Goal: Use online tool/utility: Utilize a website feature to perform a specific function

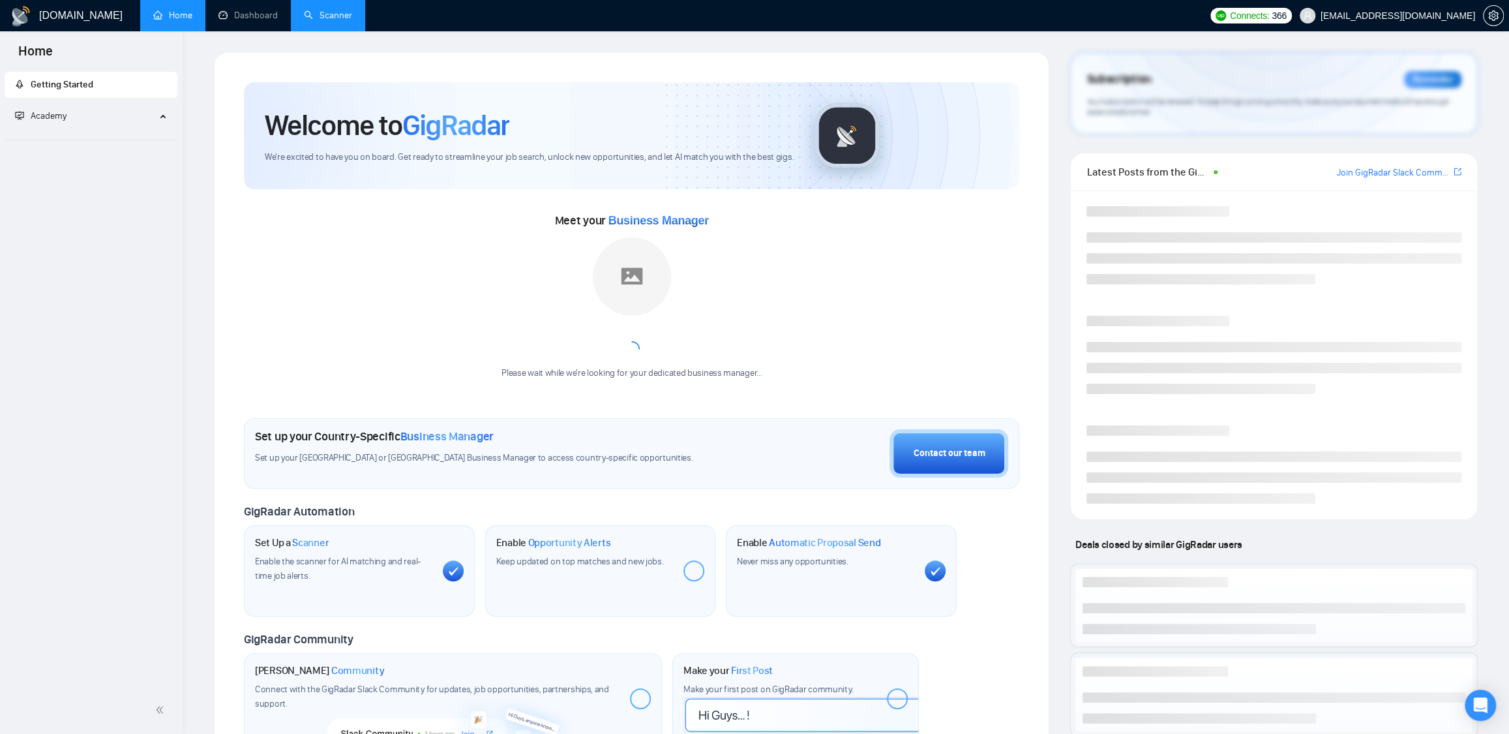
click at [308, 14] on link "Scanner" at bounding box center [328, 15] width 48 height 11
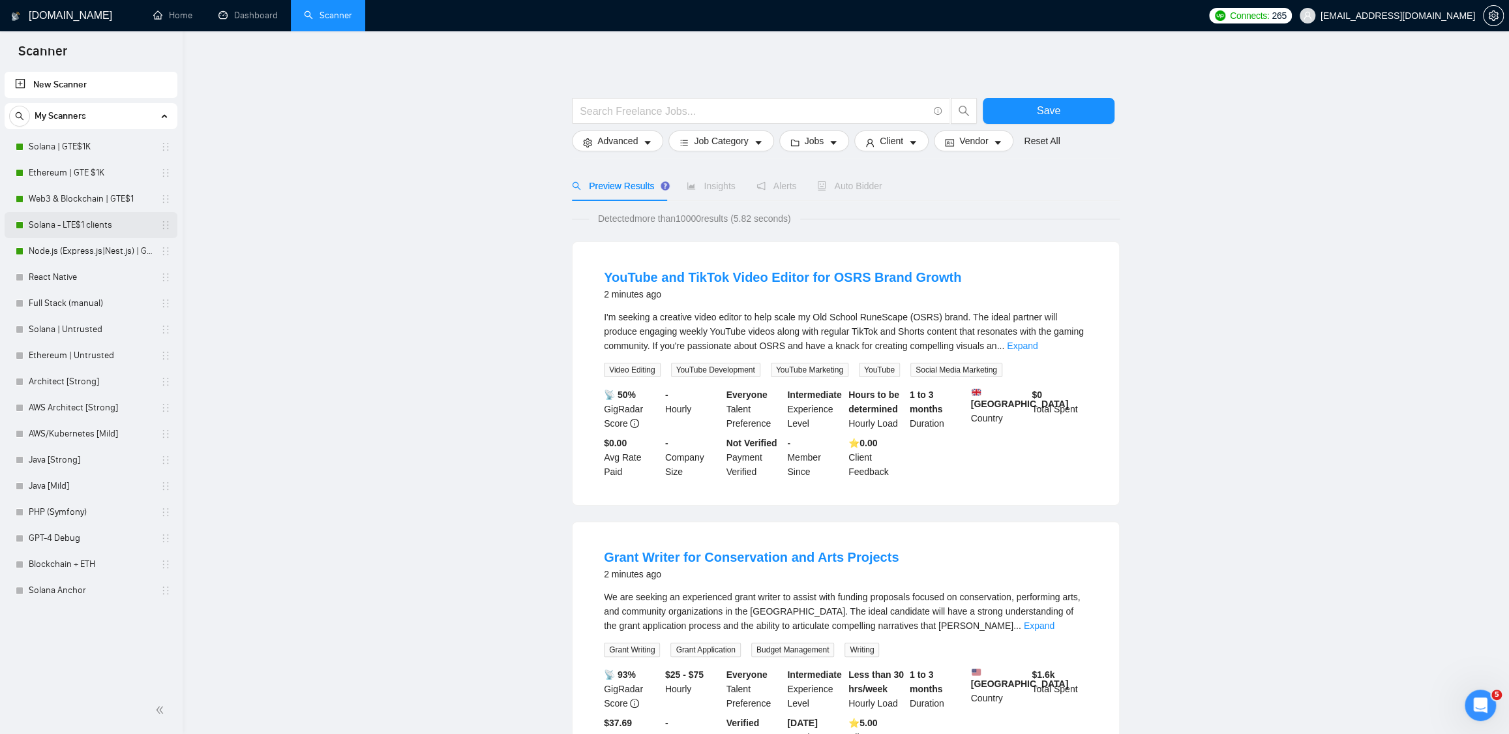
click at [59, 228] on link "Solana - LTE$1 clients" at bounding box center [91, 225] width 124 height 26
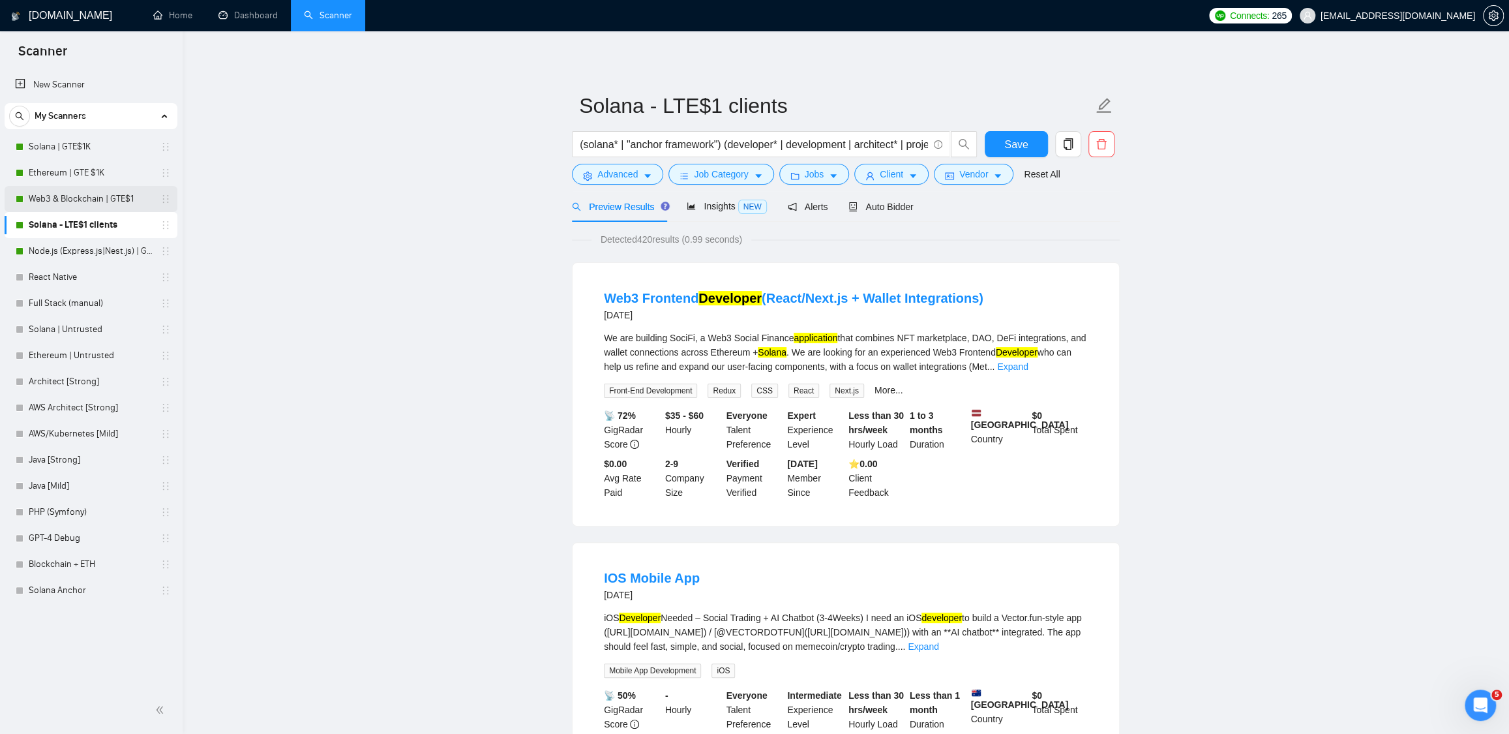
click at [63, 201] on link "Web3 & Blockchain | GTE$1" at bounding box center [91, 199] width 124 height 26
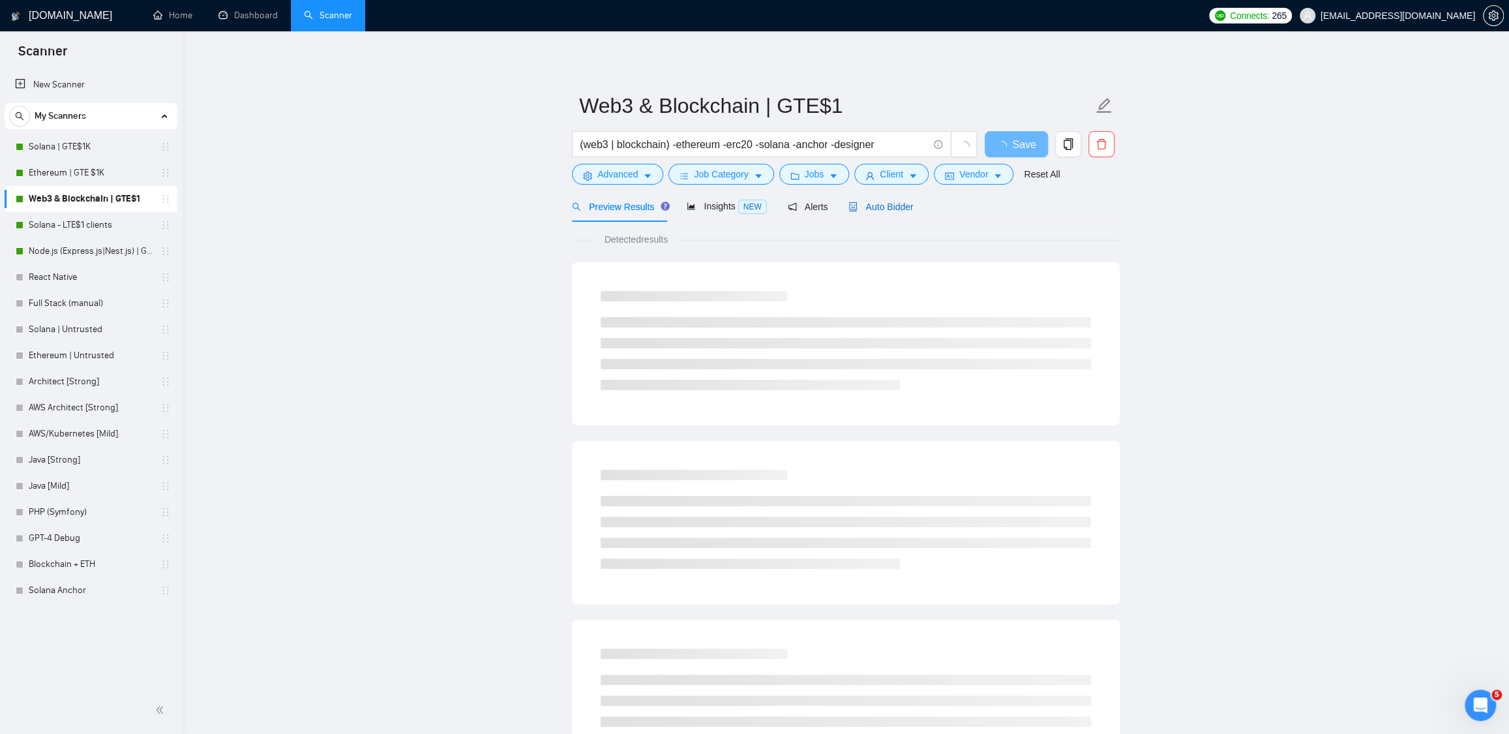
click at [873, 212] on div "Auto Bidder" at bounding box center [880, 207] width 65 height 14
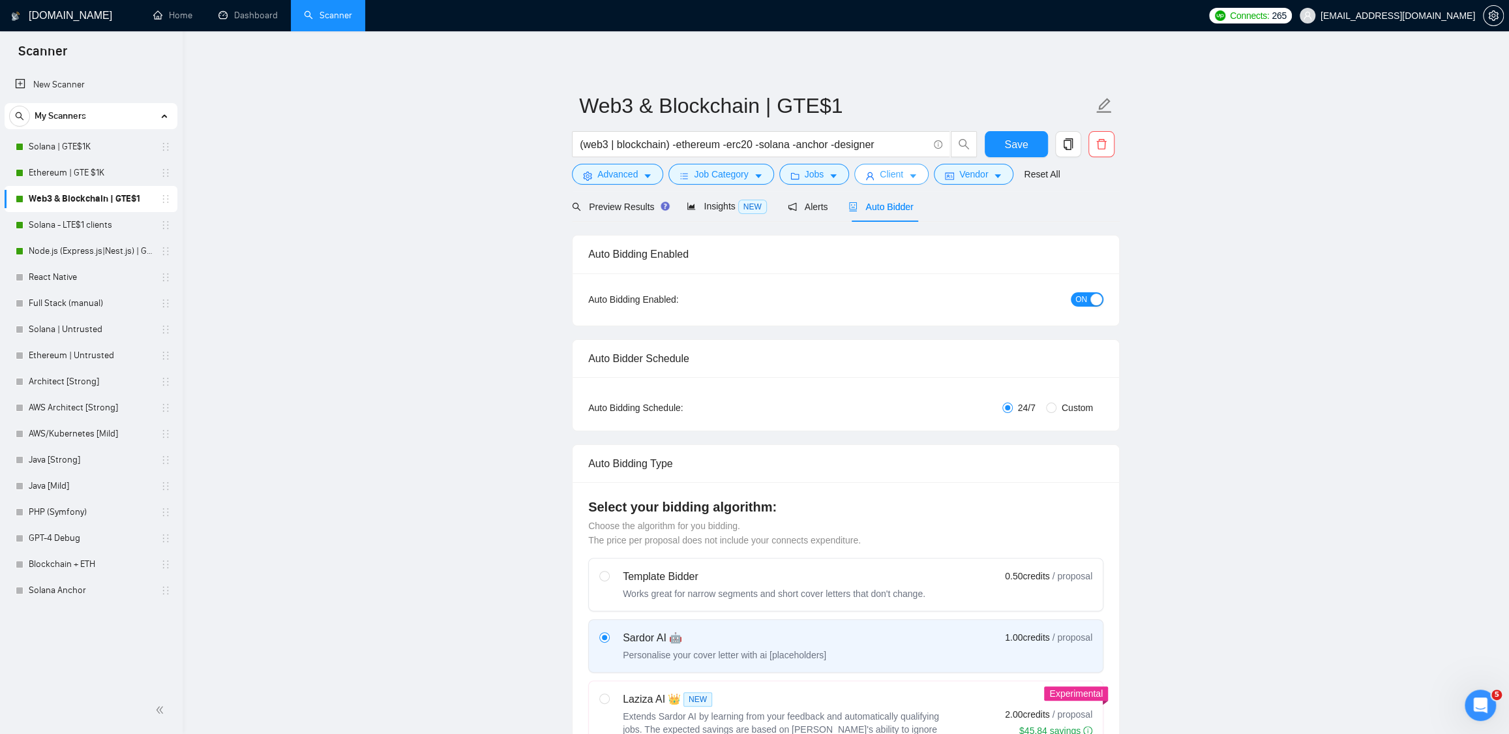
click at [912, 177] on button "Client" at bounding box center [891, 174] width 74 height 21
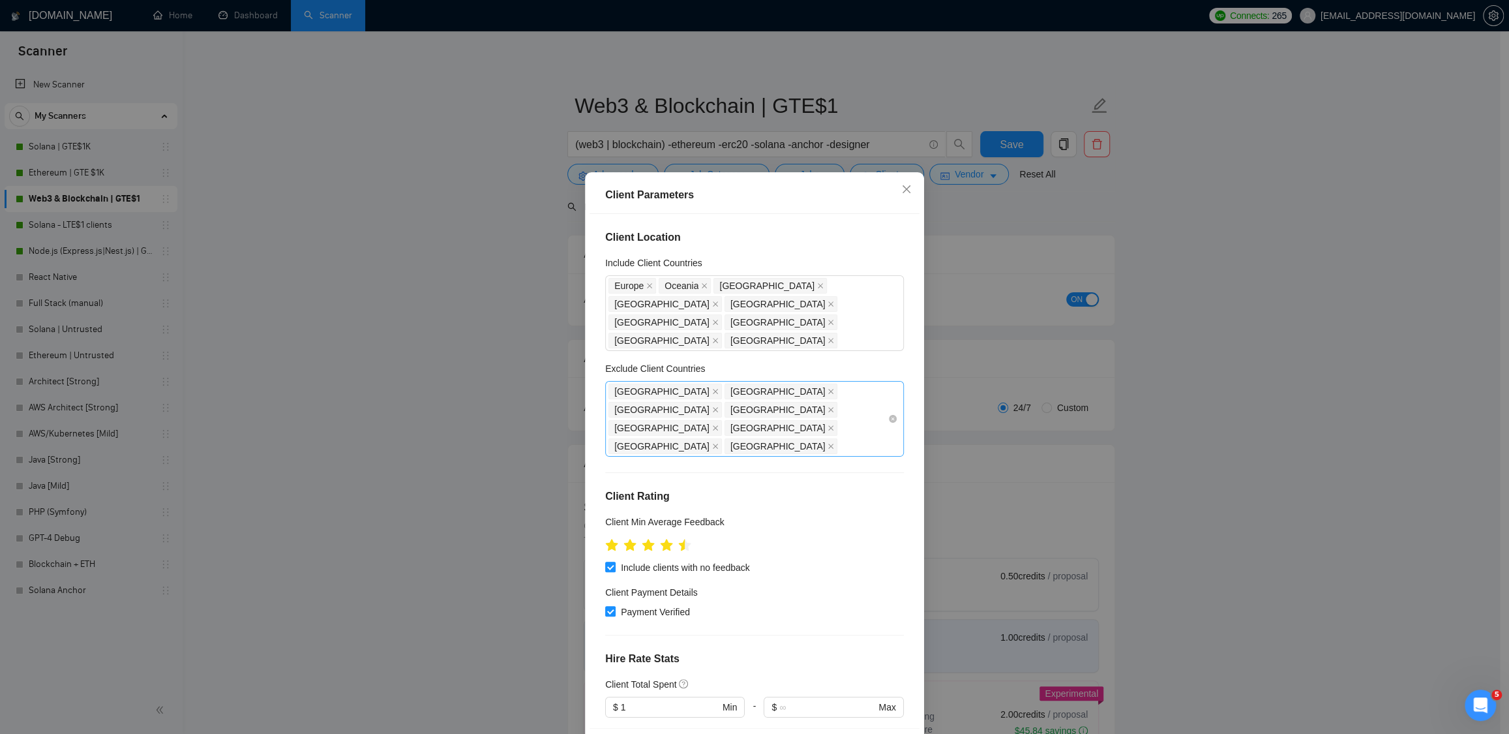
scroll to position [271, 0]
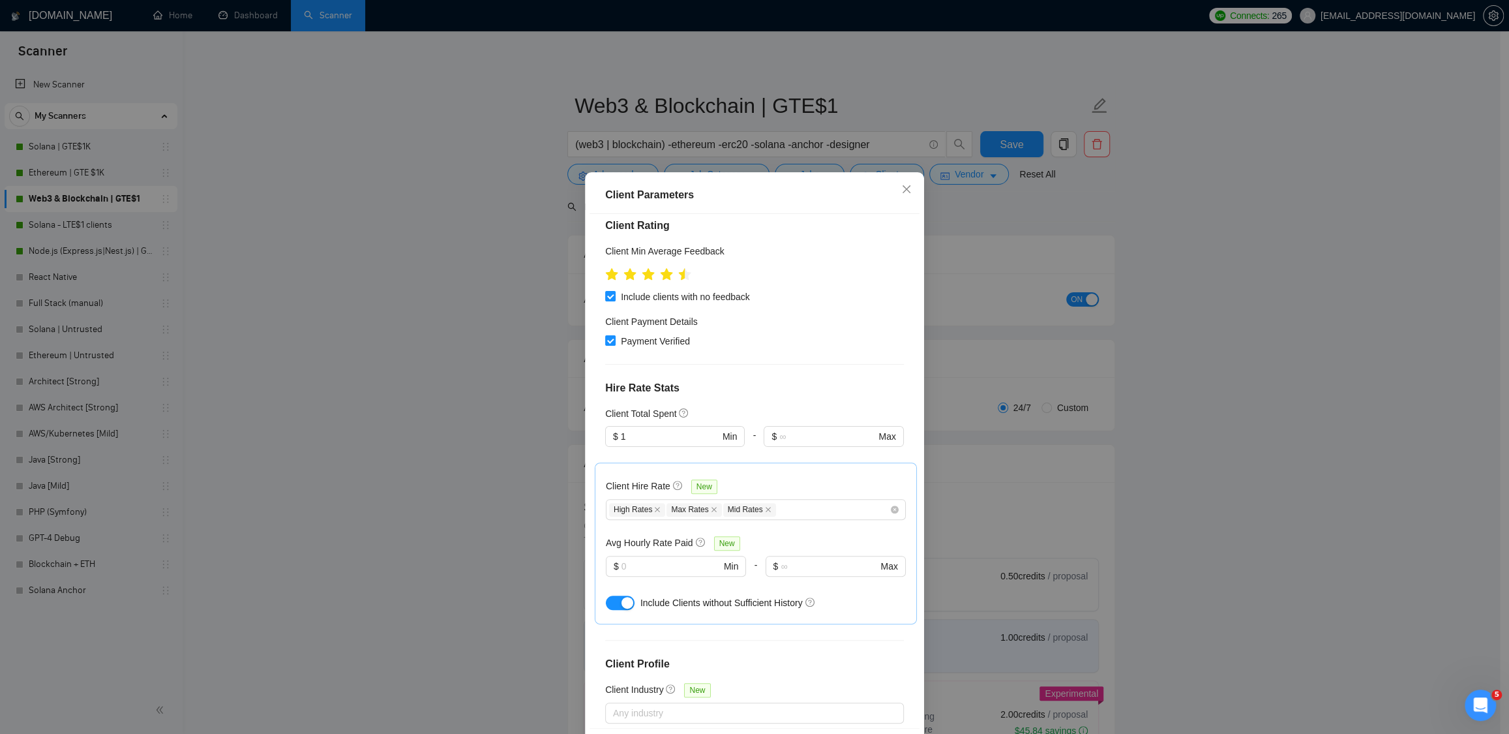
click at [1247, 277] on div "Client Parameters Client Location Include Client Countries [GEOGRAPHIC_DATA] [G…" at bounding box center [754, 367] width 1509 height 734
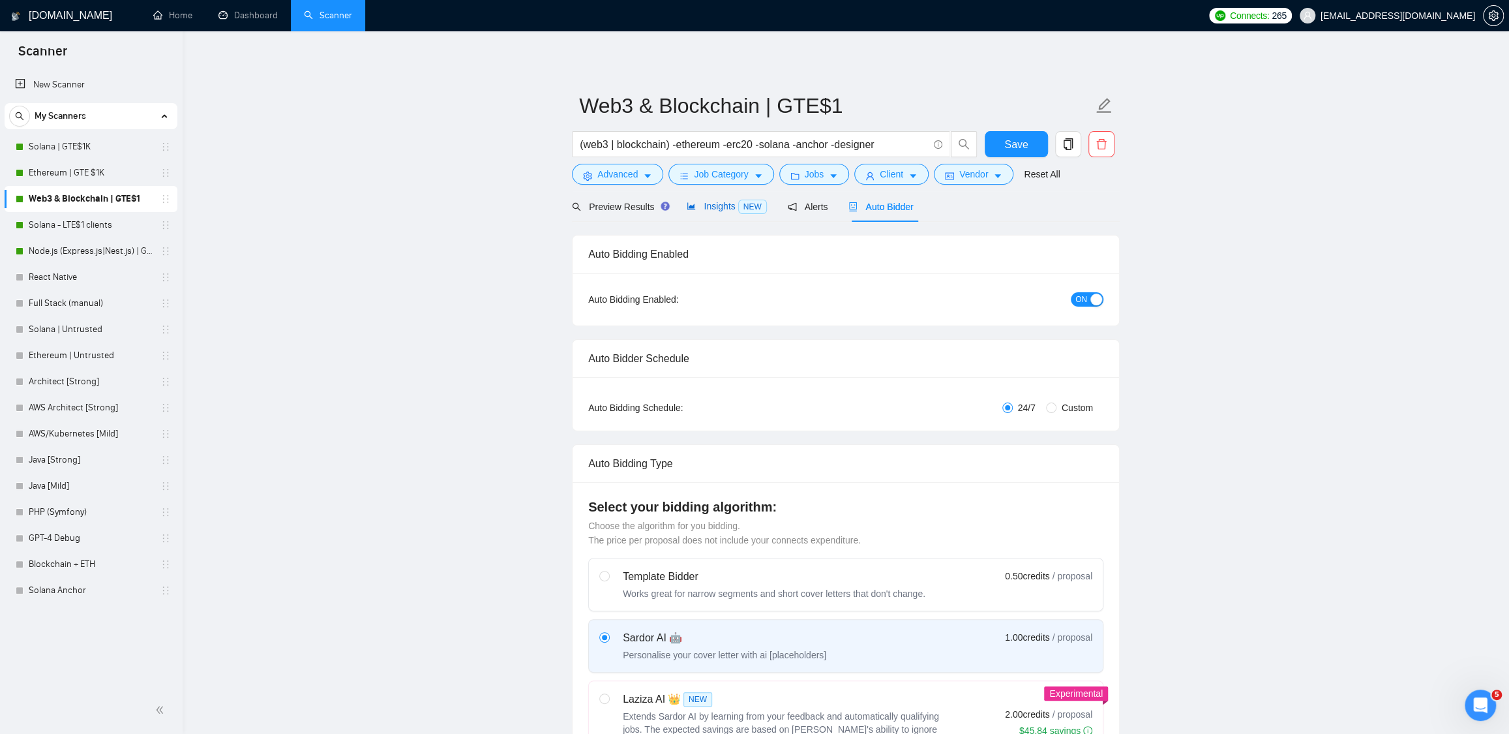
click at [721, 211] on span "Insights NEW" at bounding box center [727, 206] width 80 height 10
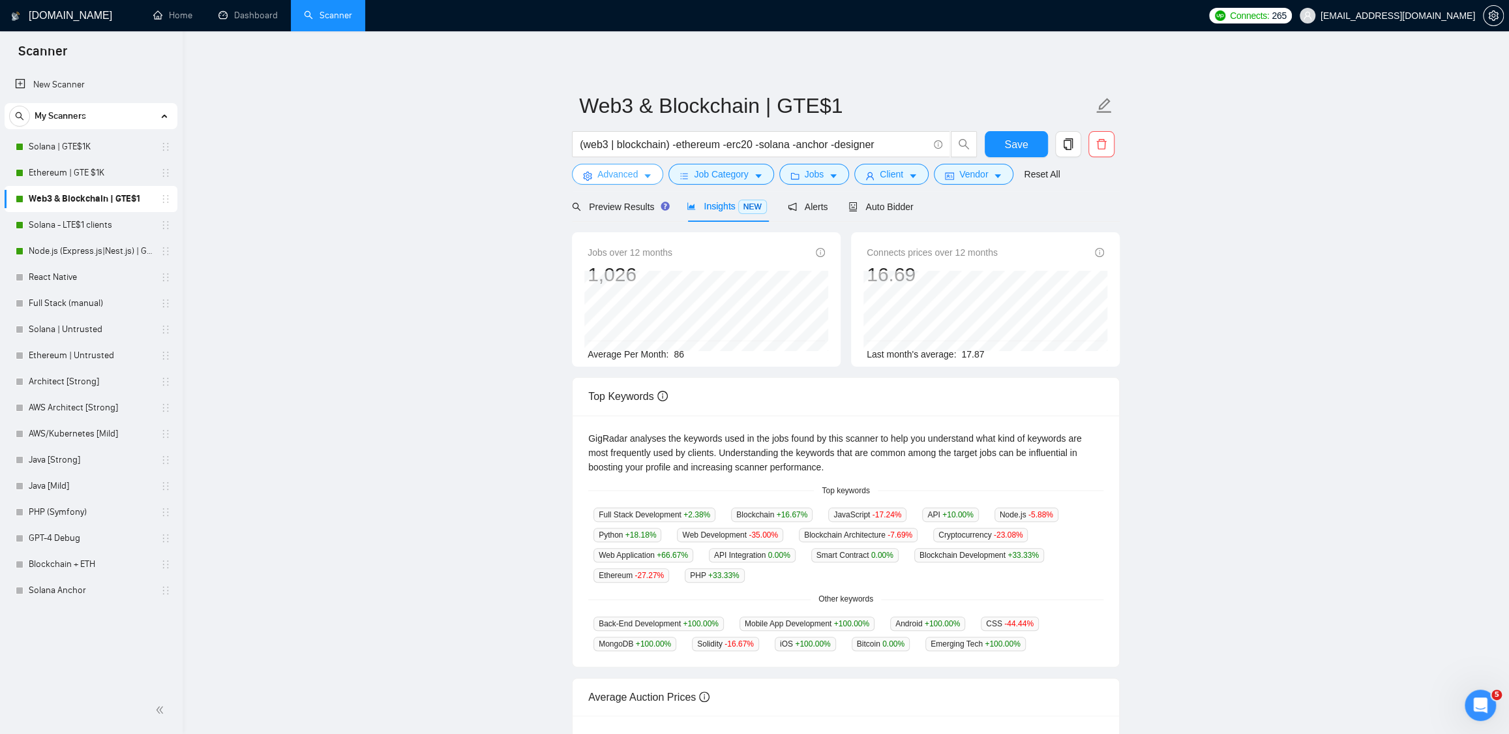
click at [626, 179] on span "Advanced" at bounding box center [617, 174] width 40 height 14
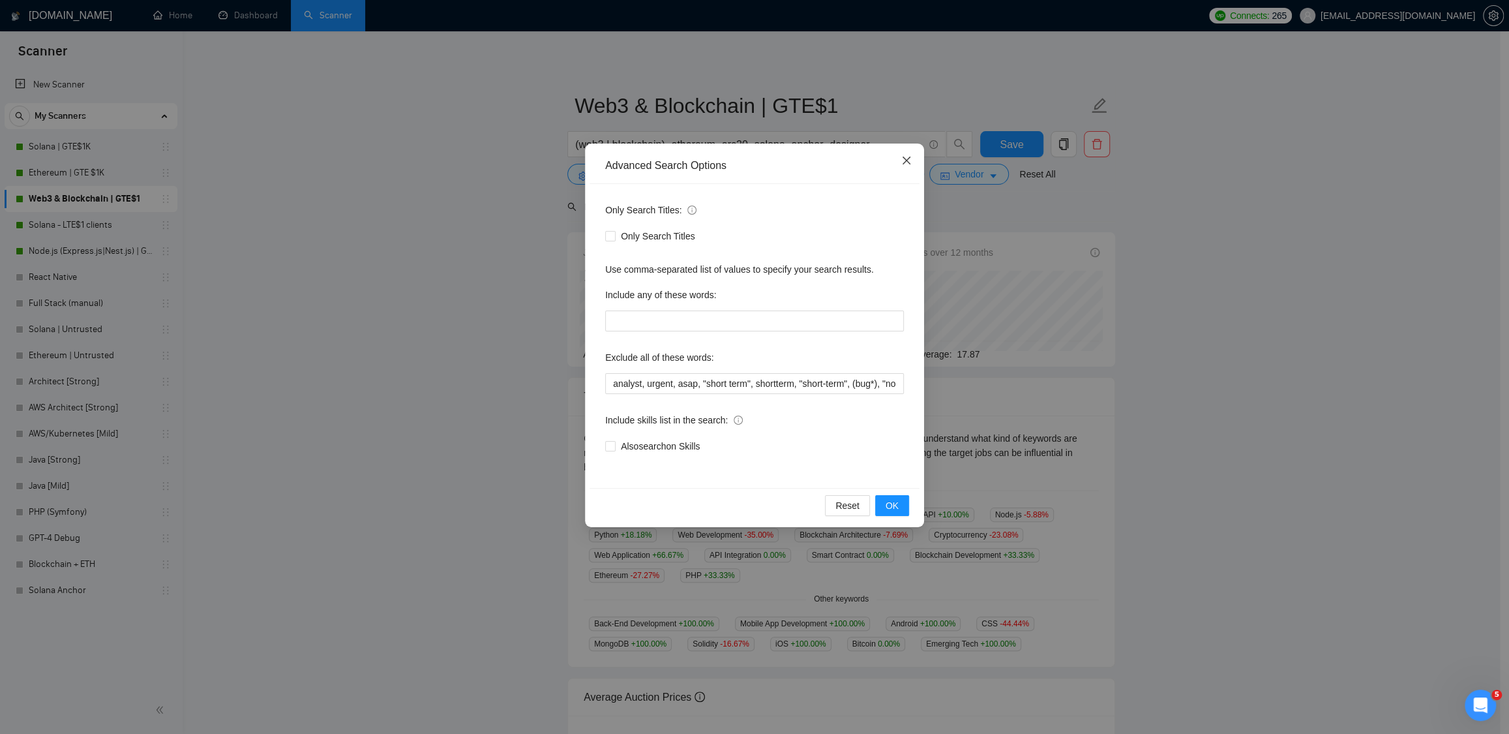
click at [907, 164] on icon "close" at bounding box center [906, 160] width 10 height 10
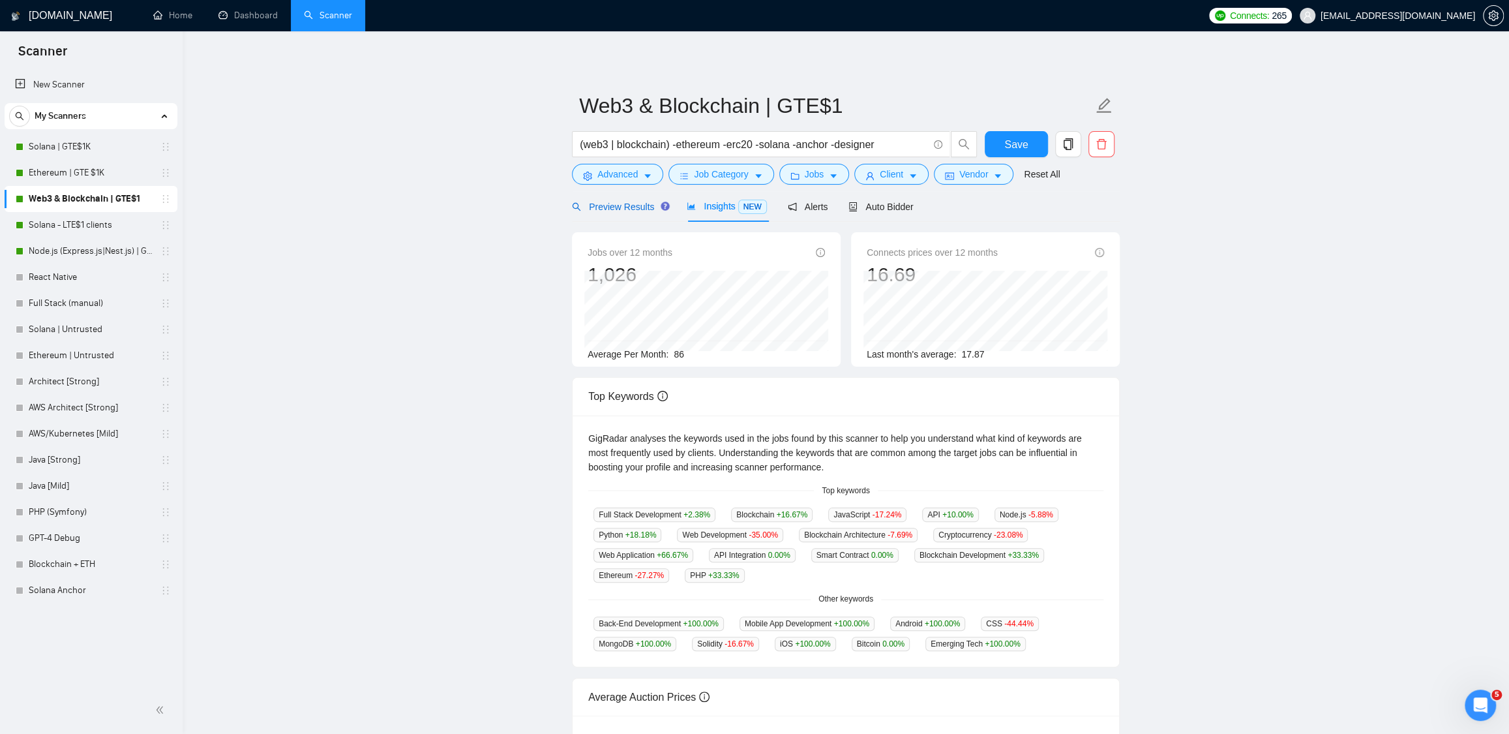
click at [603, 207] on span "Preview Results" at bounding box center [619, 207] width 94 height 10
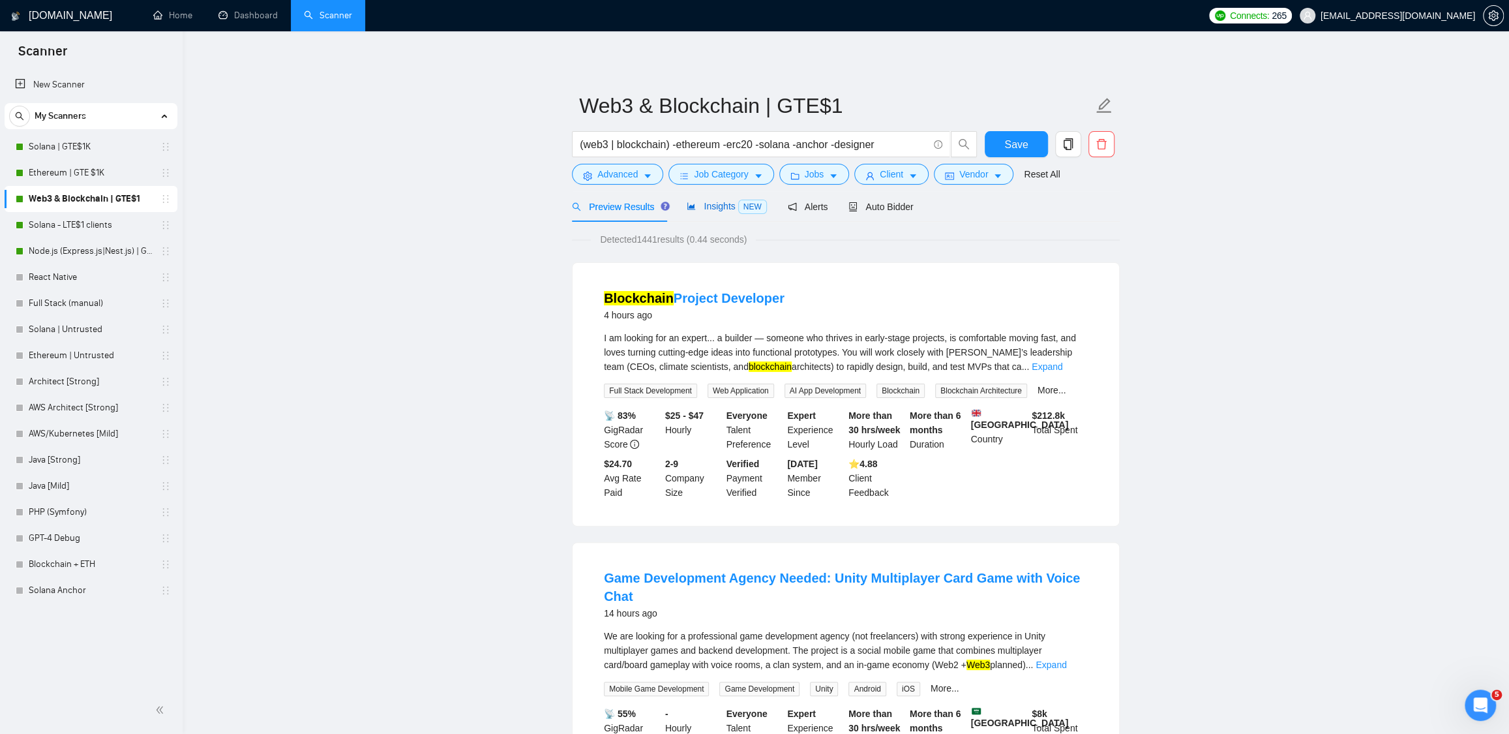
click at [695, 209] on icon "area-chart" at bounding box center [691, 206] width 8 height 7
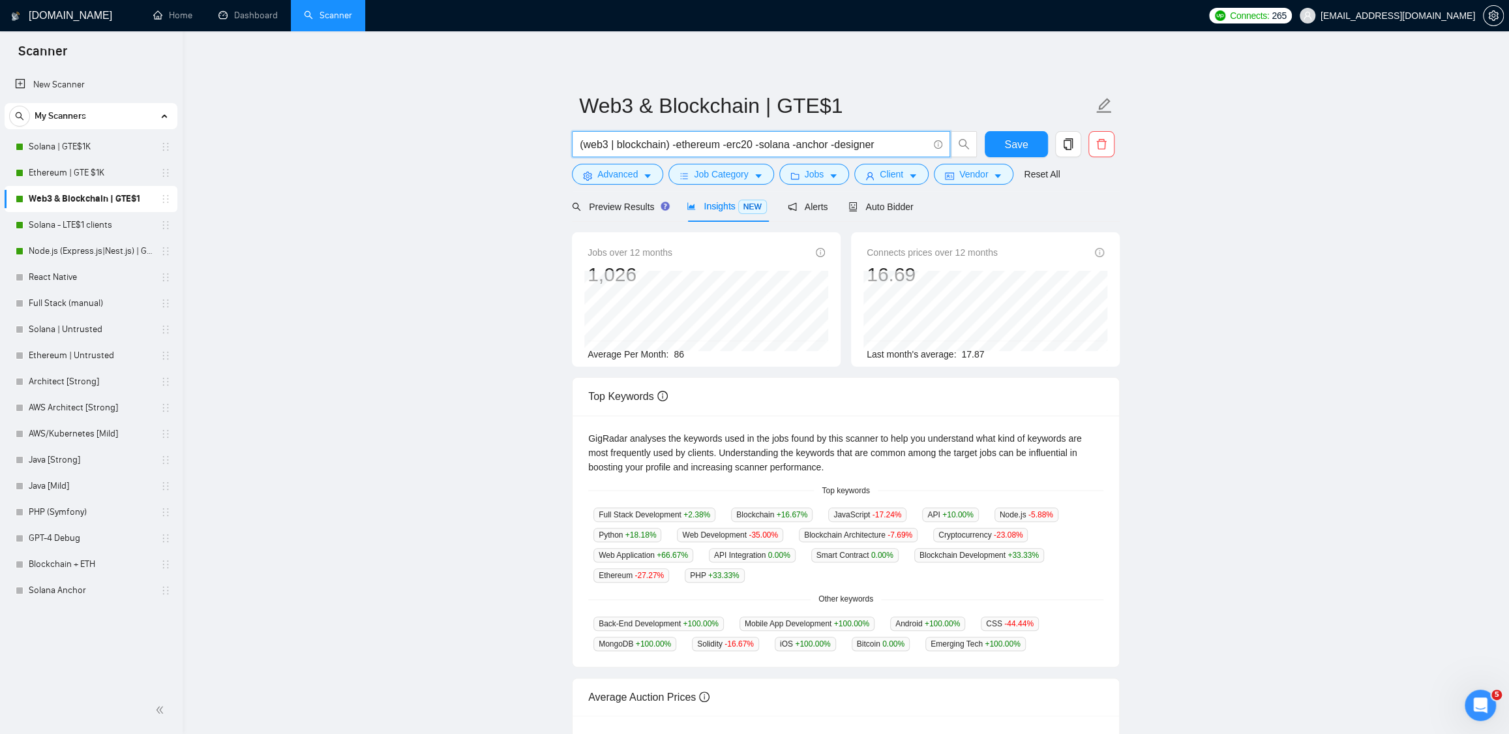
drag, startPoint x: 763, startPoint y: 144, endPoint x: 801, endPoint y: 144, distance: 37.8
click at [801, 144] on input "(web3 | blockchain) -ethereum -erc20 -solana -anchor -designer" at bounding box center [754, 144] width 348 height 16
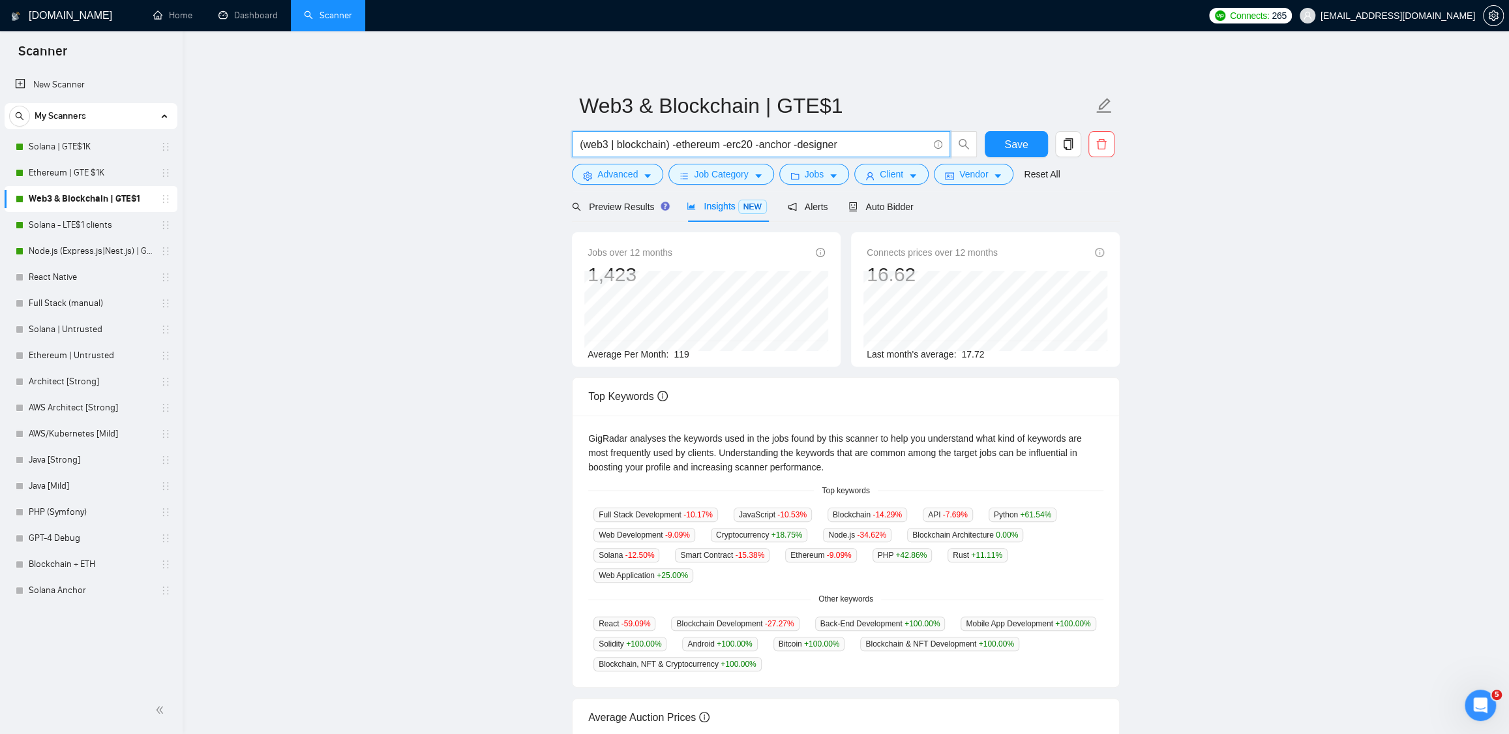
type input "(web3 | blockchain) -ethereum -erc20 -solana -anchor -designer"
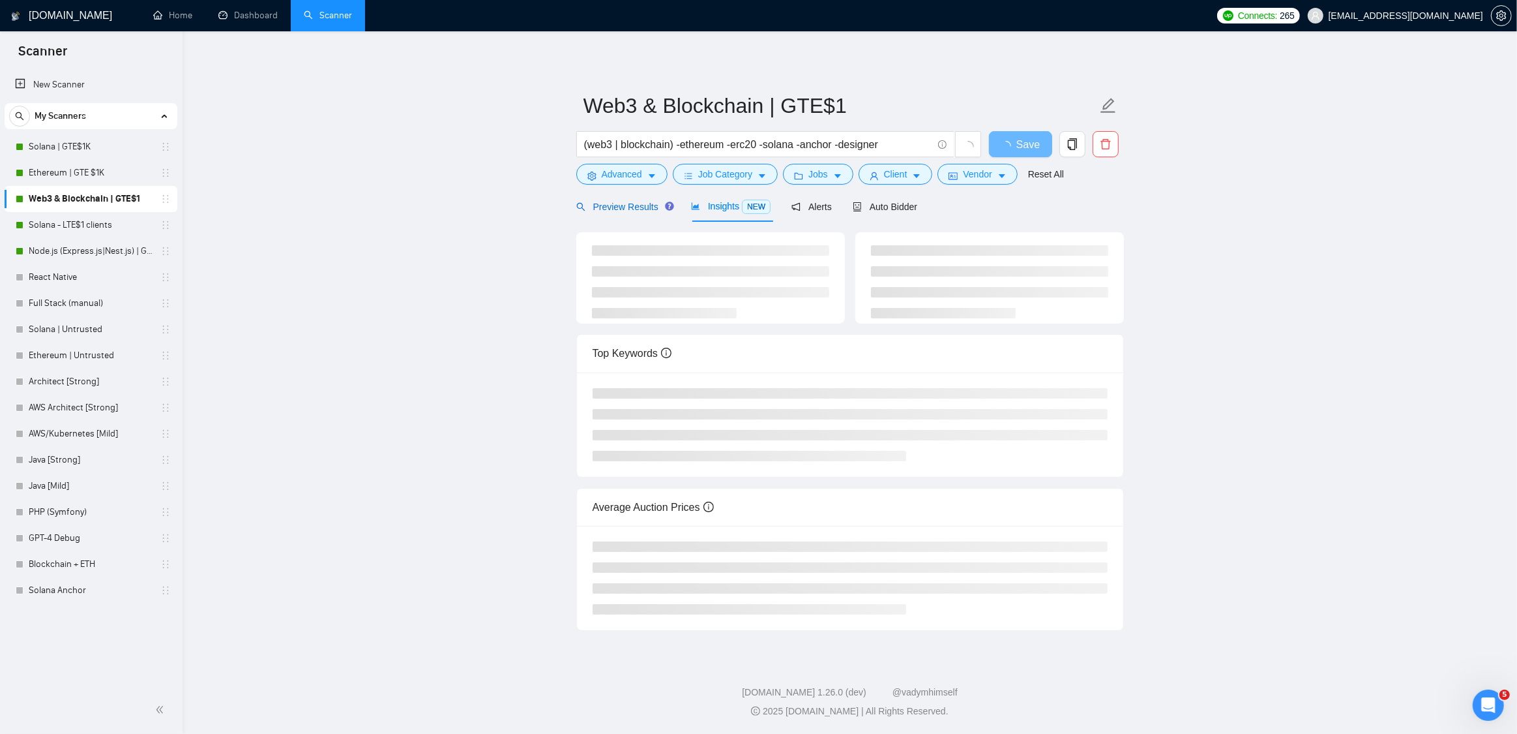
click at [612, 213] on div "Preview Results" at bounding box center [623, 207] width 94 height 14
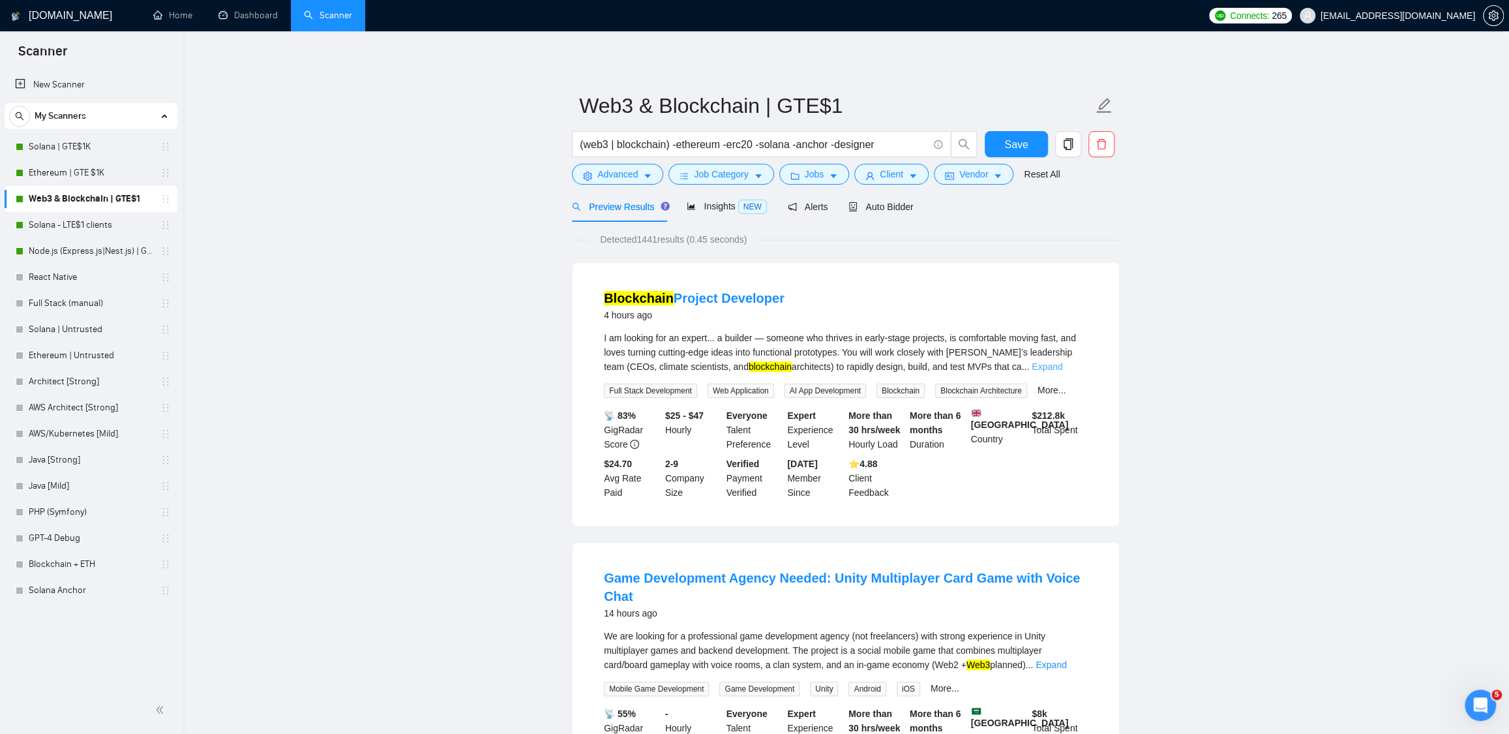
click at [1062, 363] on link "Expand" at bounding box center [1047, 366] width 31 height 10
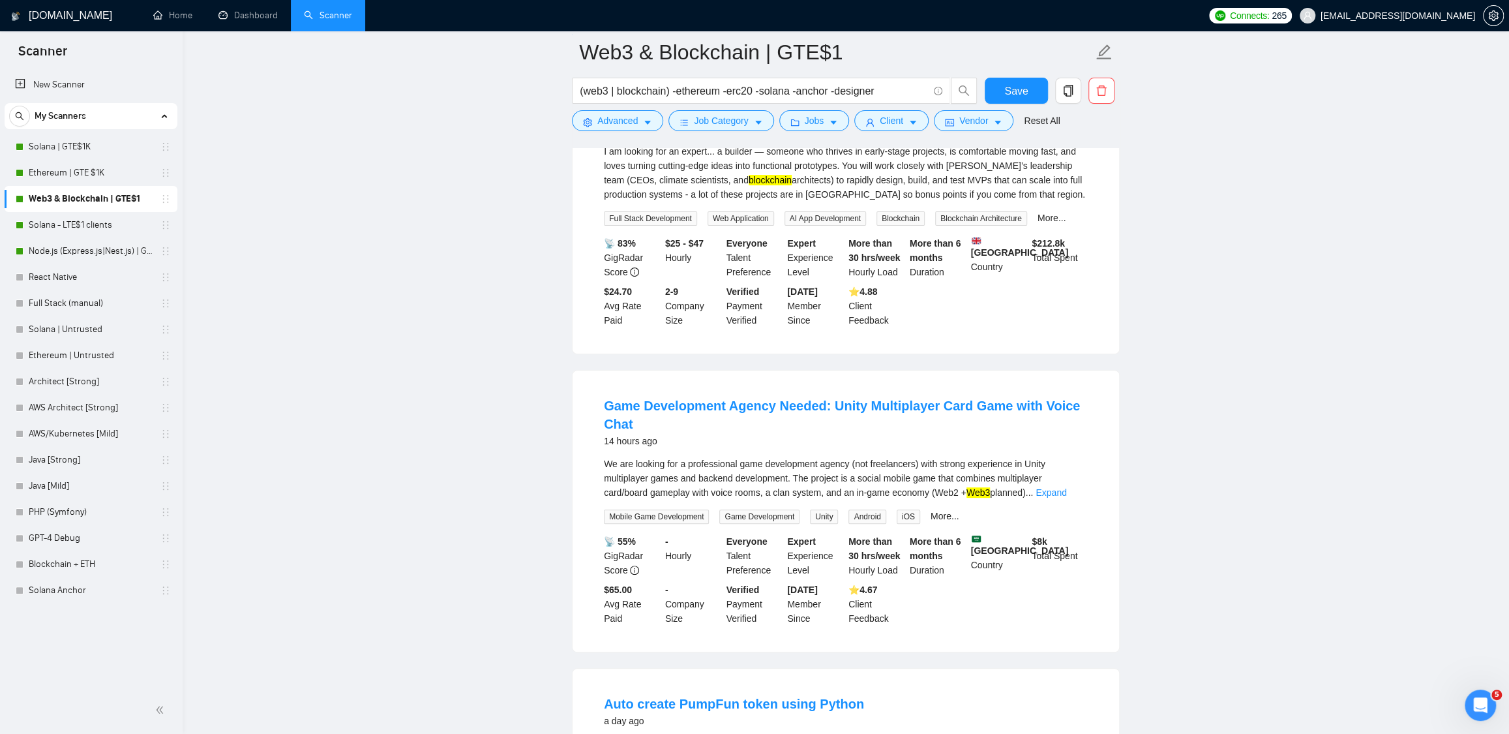
scroll to position [212, 0]
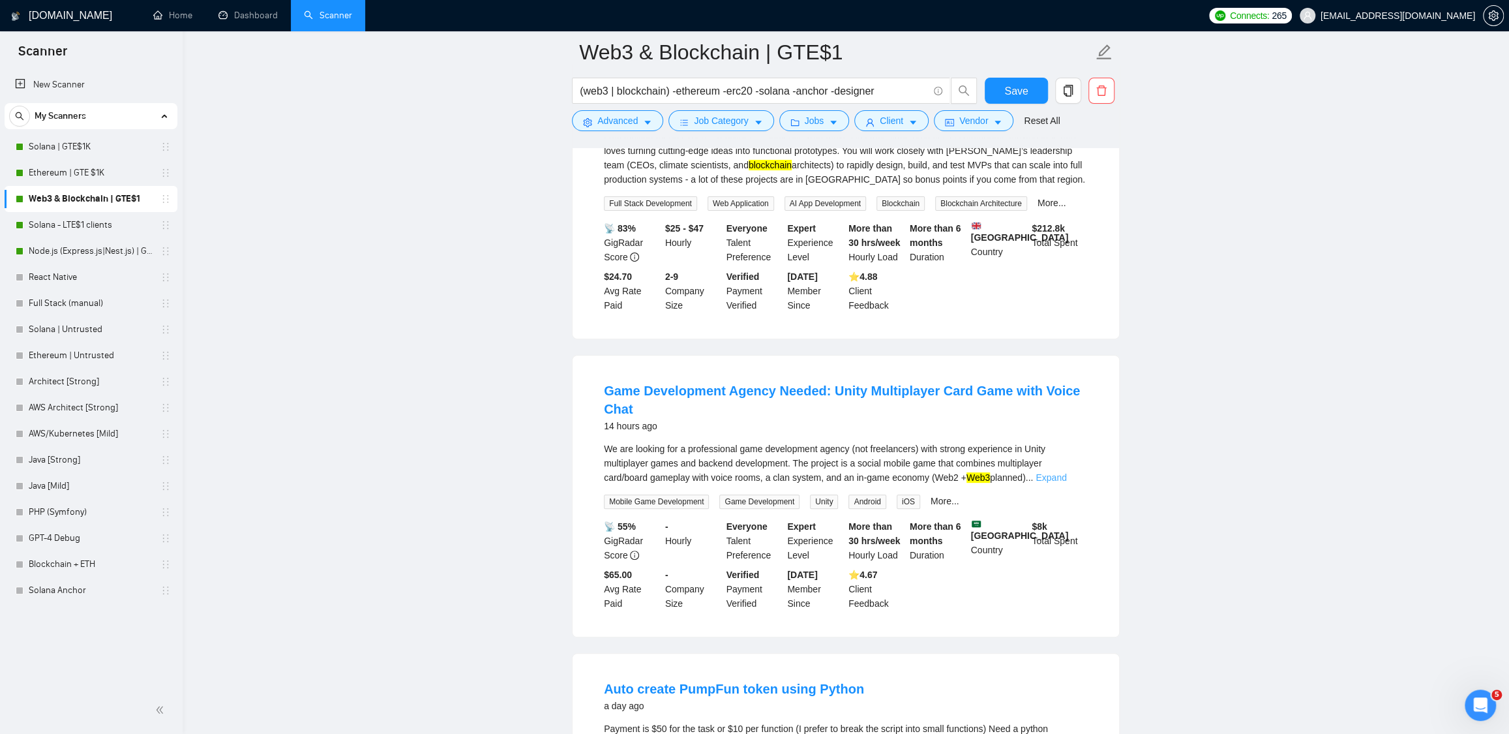
click at [1066, 483] on link "Expand" at bounding box center [1051, 477] width 31 height 10
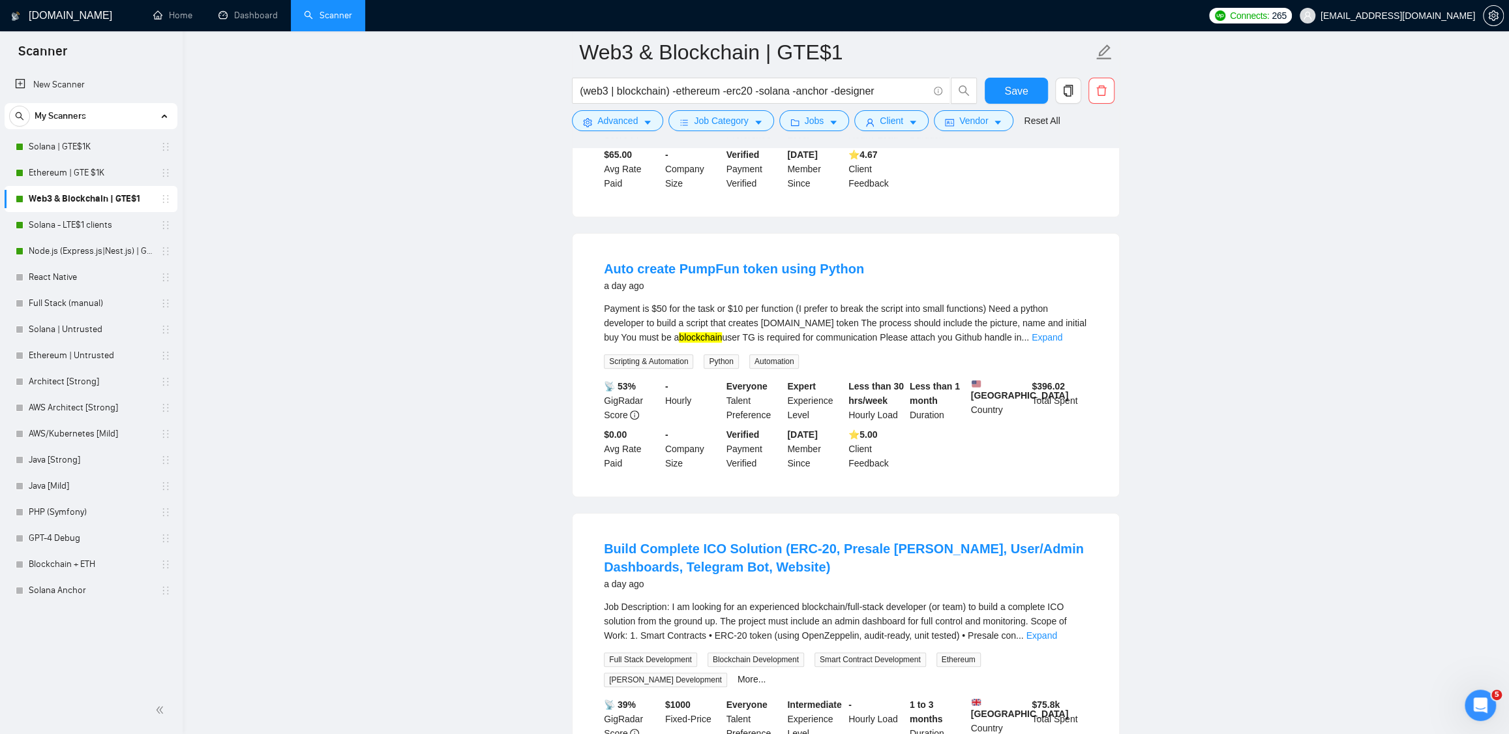
scroll to position [757, 0]
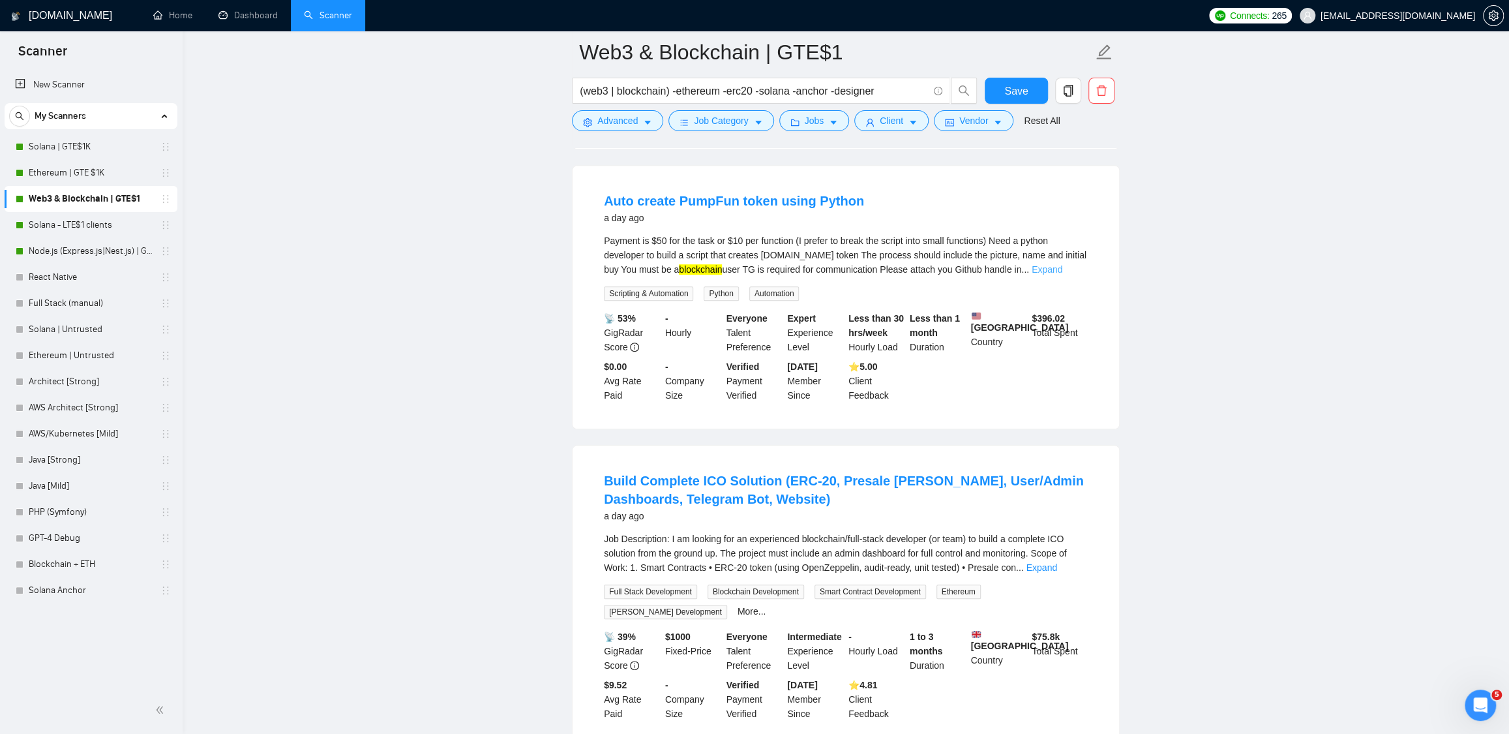
click at [1062, 275] on link "Expand" at bounding box center [1047, 269] width 31 height 10
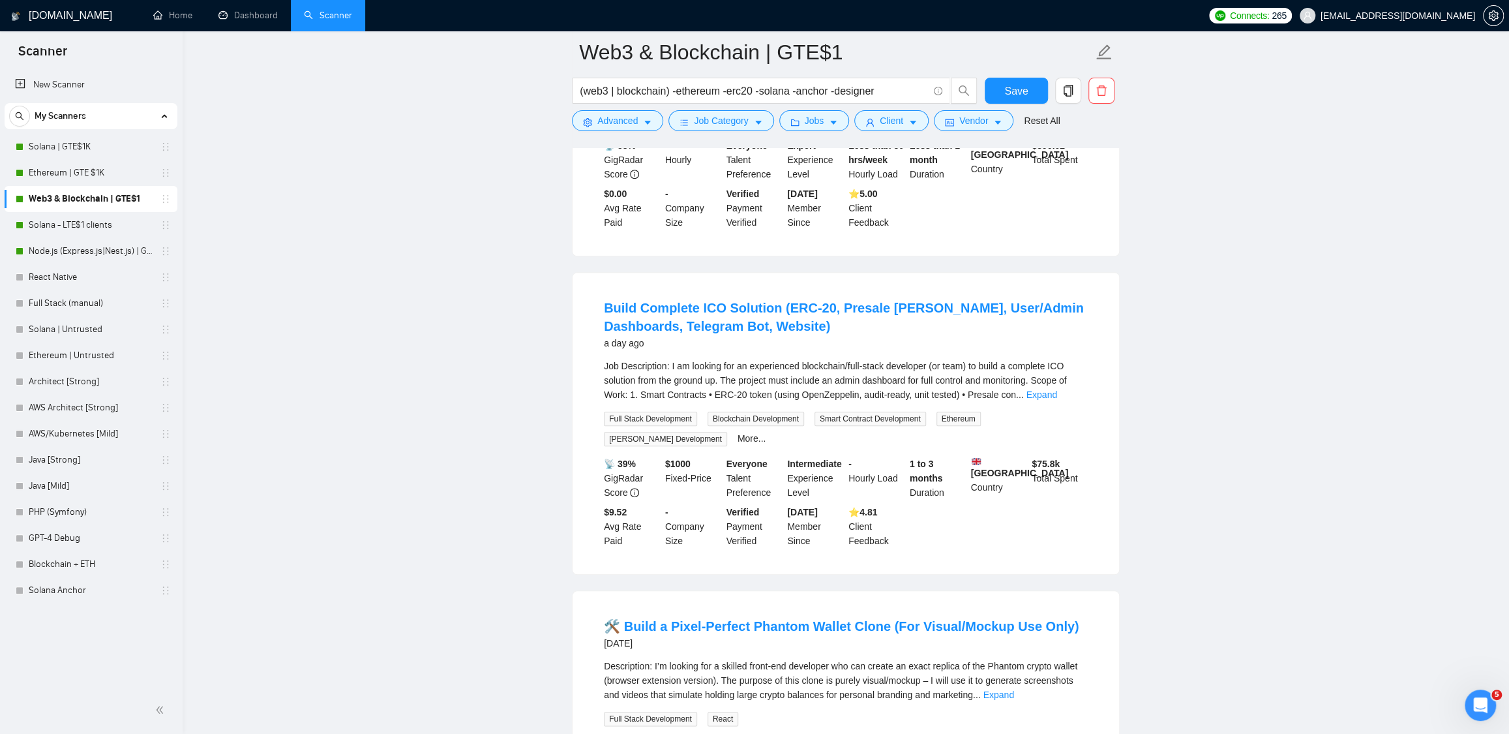
scroll to position [933, 0]
click at [1056, 397] on link "Expand" at bounding box center [1041, 392] width 31 height 10
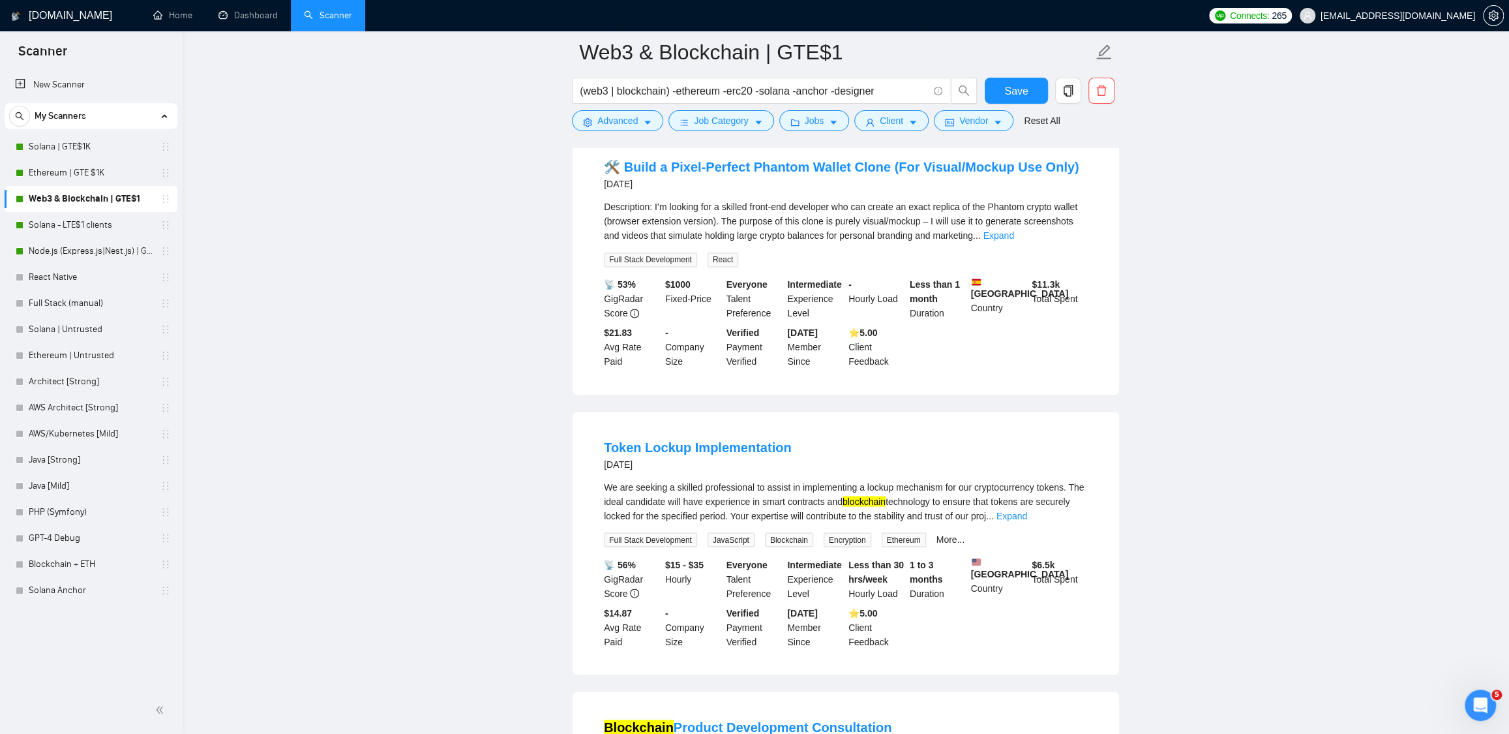
scroll to position [1709, 0]
click at [1013, 237] on link "Expand" at bounding box center [998, 231] width 31 height 10
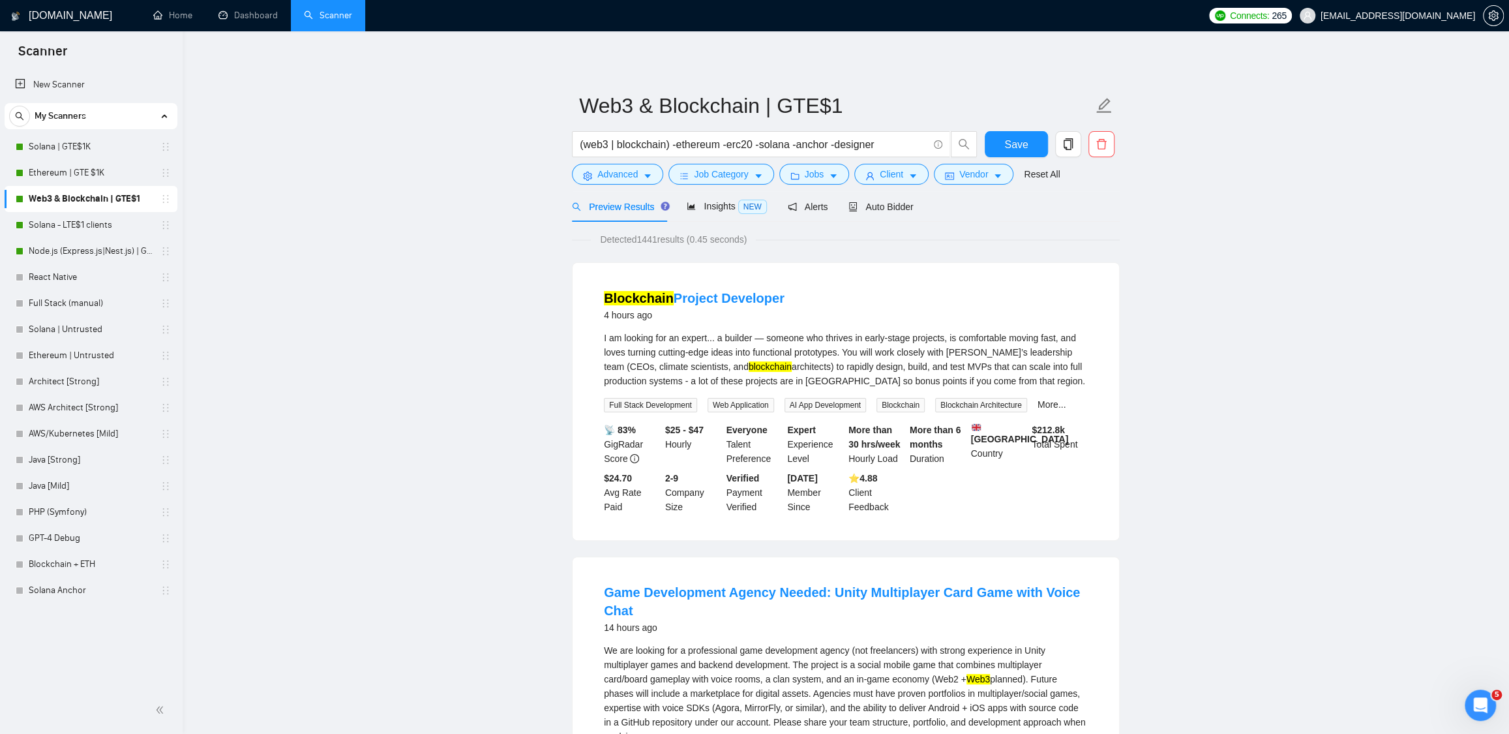
scroll to position [0, 0]
click at [252, 20] on link "Dashboard" at bounding box center [247, 15] width 59 height 11
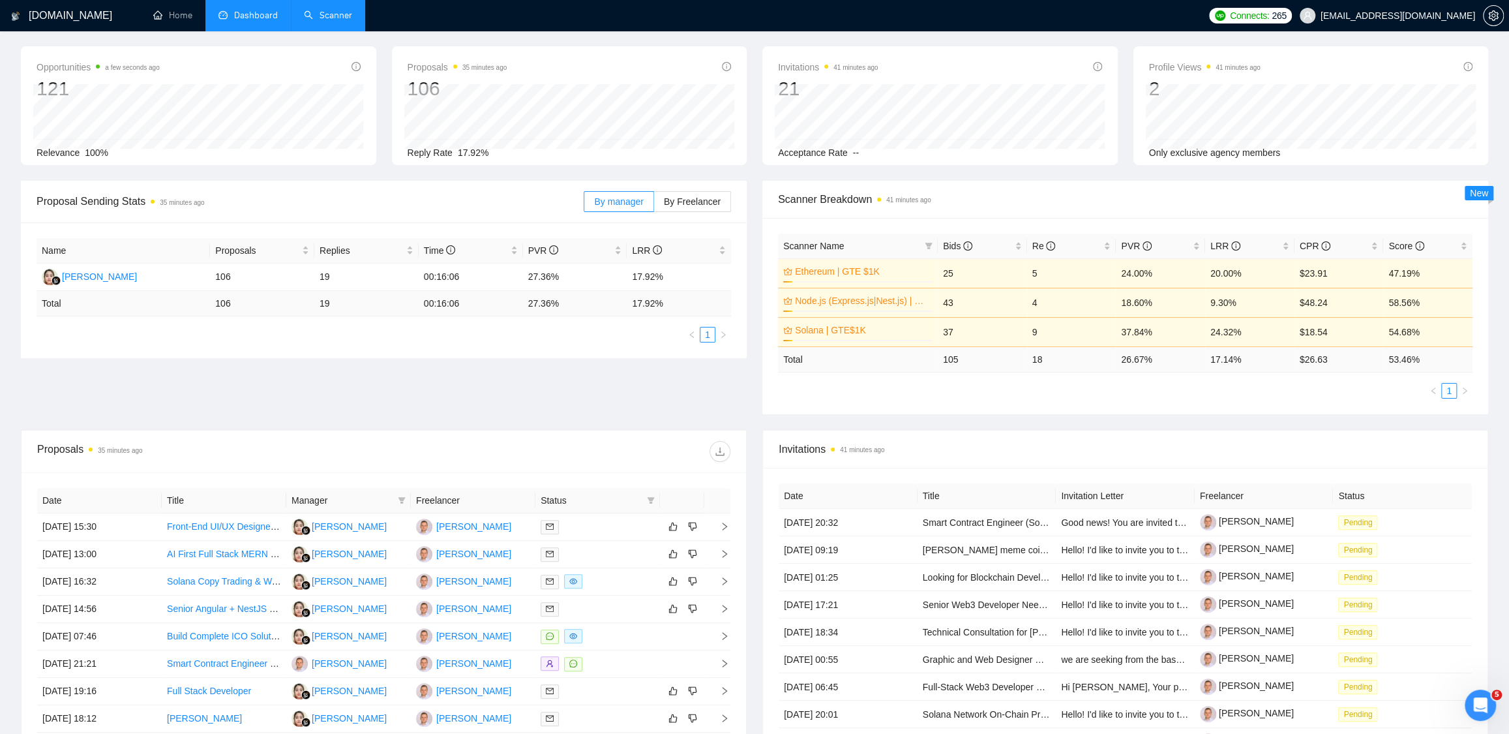
scroll to position [52, 0]
click at [1224, 239] on span "LRR" at bounding box center [1225, 242] width 30 height 10
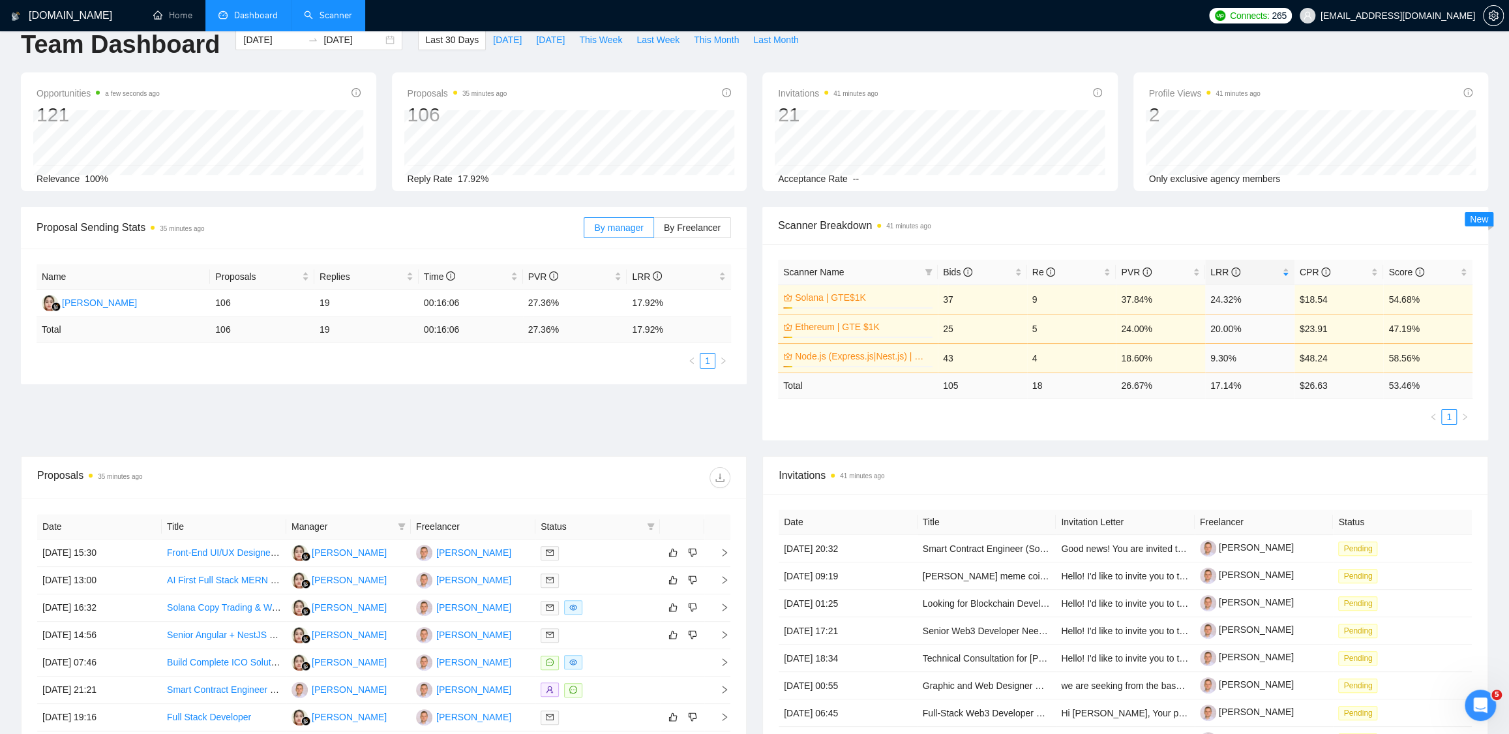
scroll to position [0, 0]
